Goal: Find specific page/section: Find specific page/section

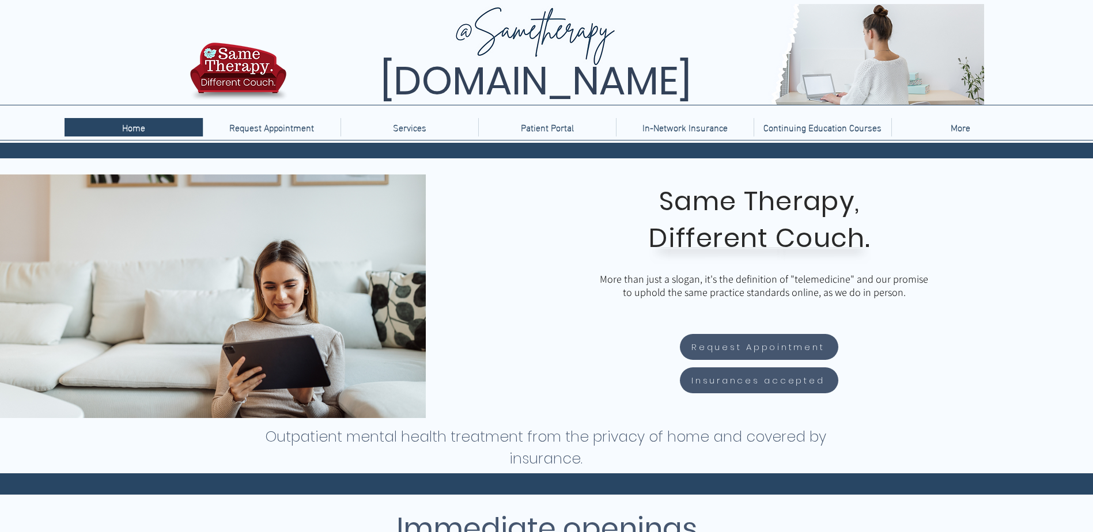
drag, startPoint x: 0, startPoint y: 0, endPoint x: 1065, endPoint y: 177, distance: 1079.7
click at [1065, 177] on div "main content" at bounding box center [759, 297] width 667 height 244
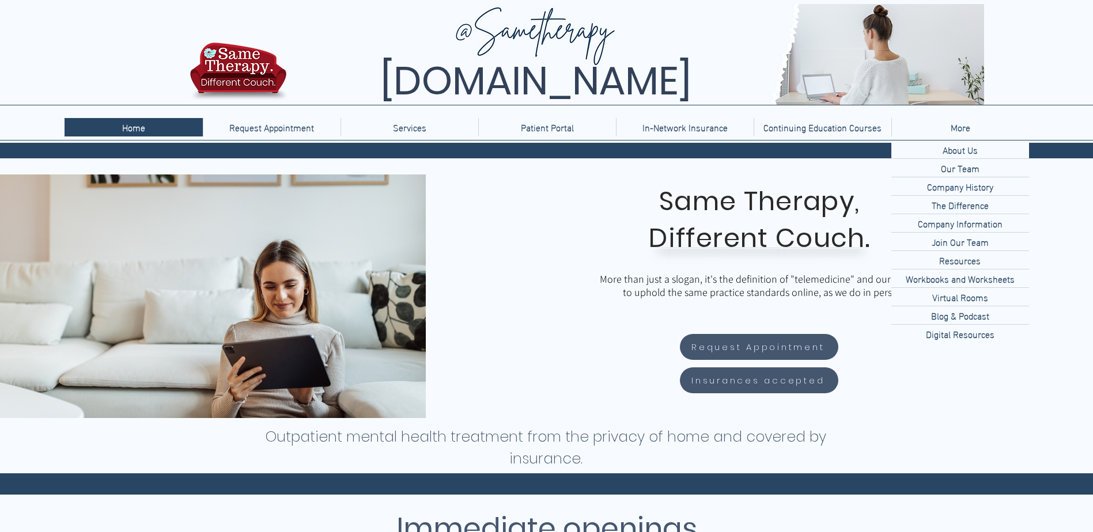
click at [958, 128] on p "More" at bounding box center [960, 127] width 31 height 18
click at [949, 171] on p "Our Team" at bounding box center [960, 168] width 48 height 18
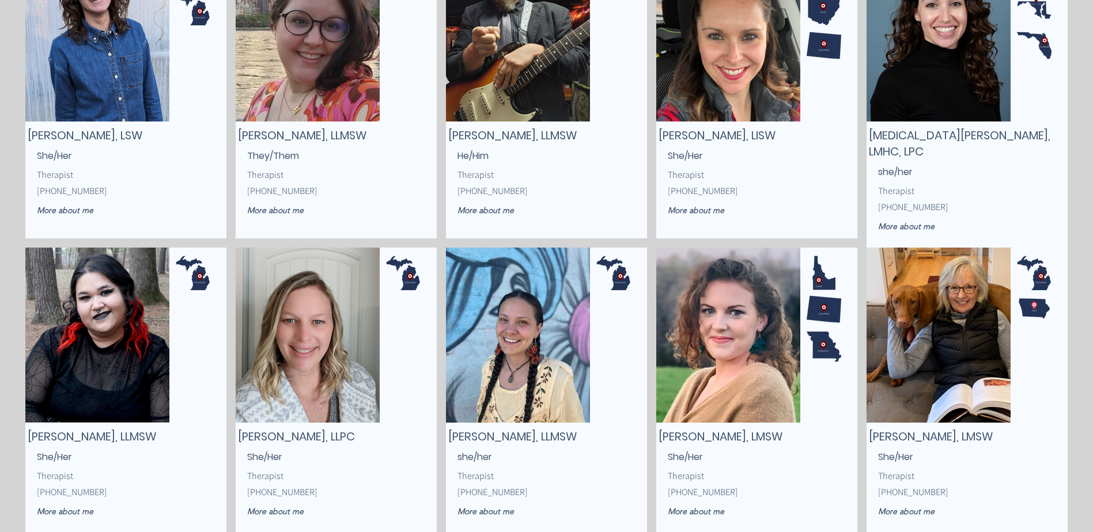
scroll to position [866, 0]
